Goal: Information Seeking & Learning: Learn about a topic

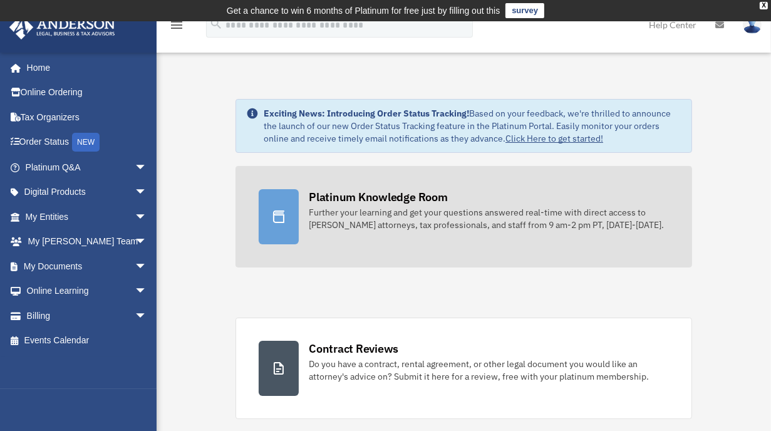
click at [450, 232] on link "Platinum Knowledge Room Further your learning and get your questions answered r…" at bounding box center [463, 216] width 456 height 101
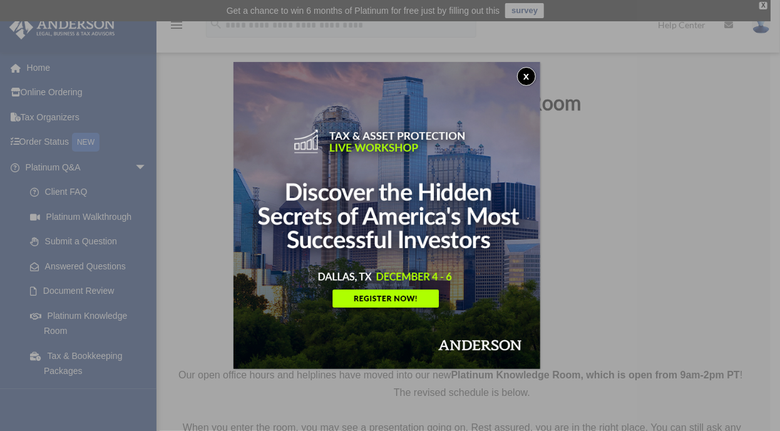
click at [531, 72] on button "x" at bounding box center [526, 76] width 19 height 19
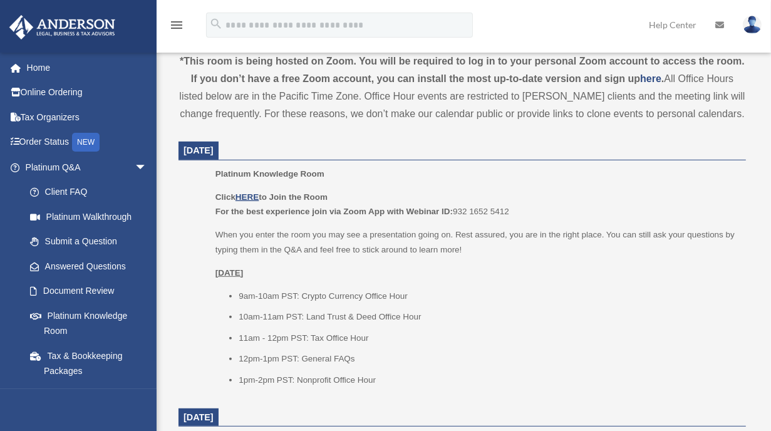
scroll to position [501, 0]
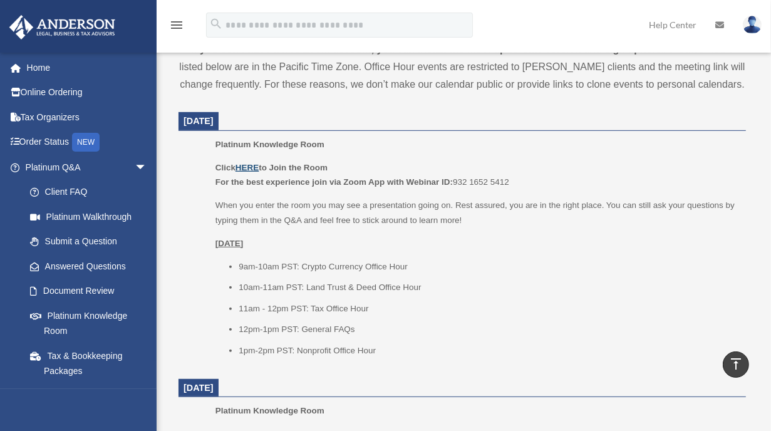
click at [246, 163] on u "HERE" at bounding box center [246, 167] width 23 height 9
drag, startPoint x: 647, startPoint y: 356, endPoint x: 681, endPoint y: 287, distance: 77.0
click at [647, 356] on li "1pm-2pm PST: Nonprofit Office Hour" at bounding box center [488, 350] width 498 height 15
click at [754, 26] on img at bounding box center [751, 25] width 19 height 18
click at [520, 117] on link "Logout" at bounding box center [548, 109] width 125 height 26
